Goal: Task Accomplishment & Management: Complete application form

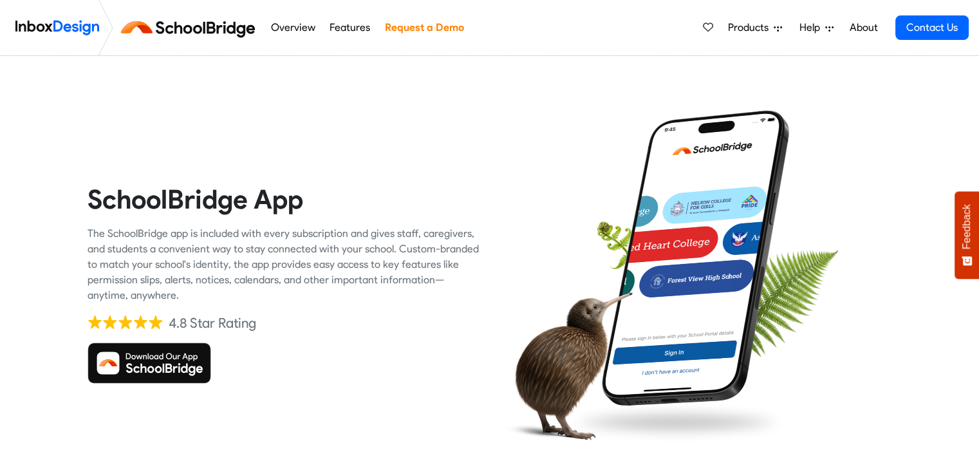
click at [353, 25] on link "Features" at bounding box center [350, 28] width 48 height 26
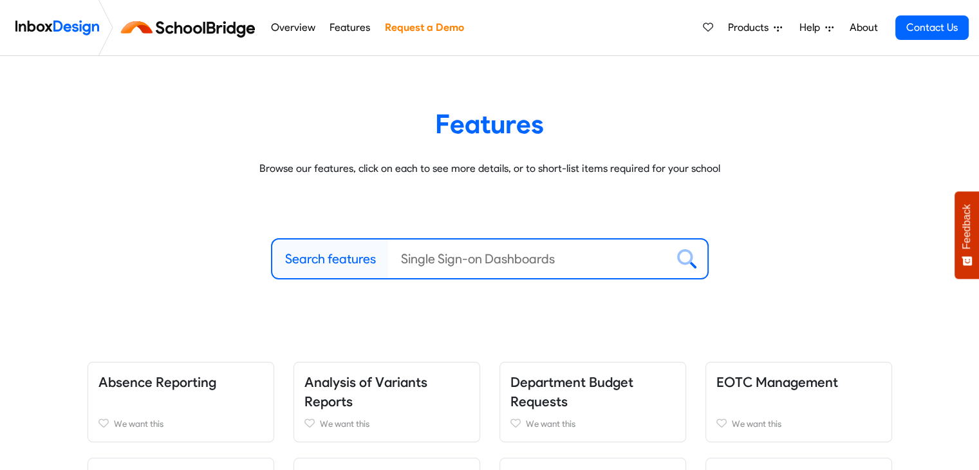
click at [288, 24] on link "Overview" at bounding box center [292, 28] width 51 height 26
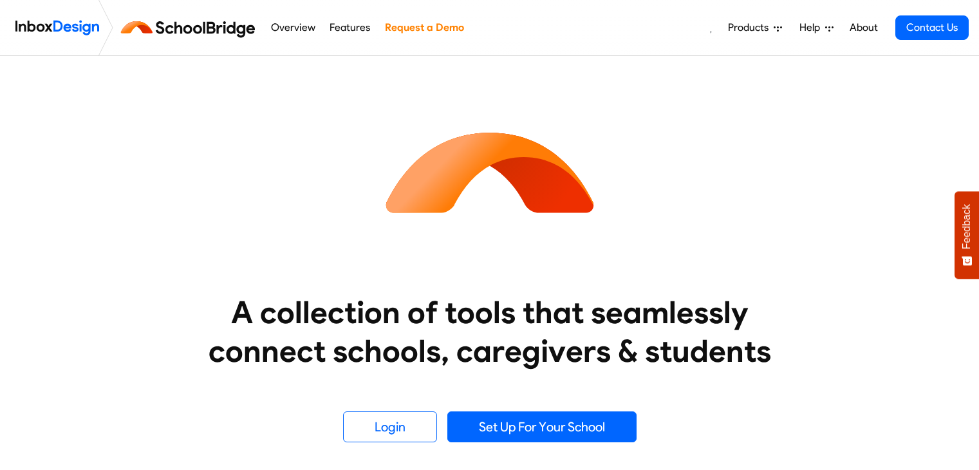
scroll to position [64, 0]
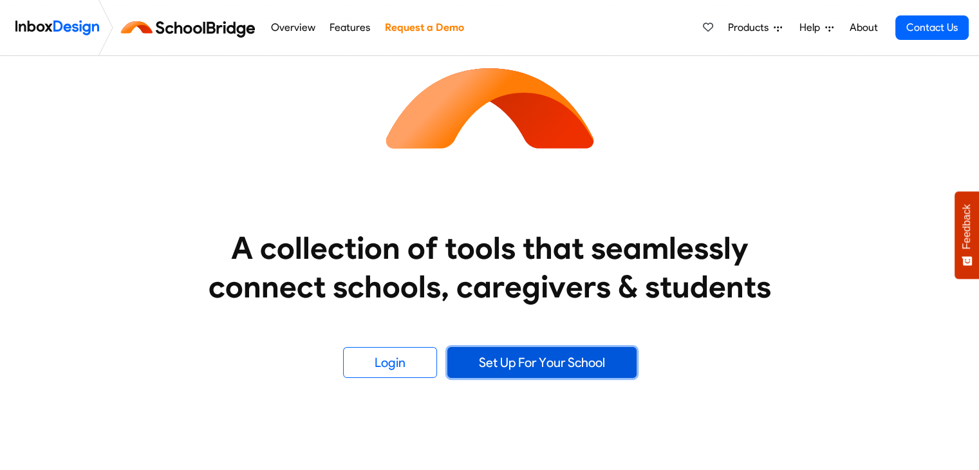
click at [551, 360] on link "Set Up For Your School" at bounding box center [541, 362] width 189 height 31
